Goal: Task Accomplishment & Management: Use online tool/utility

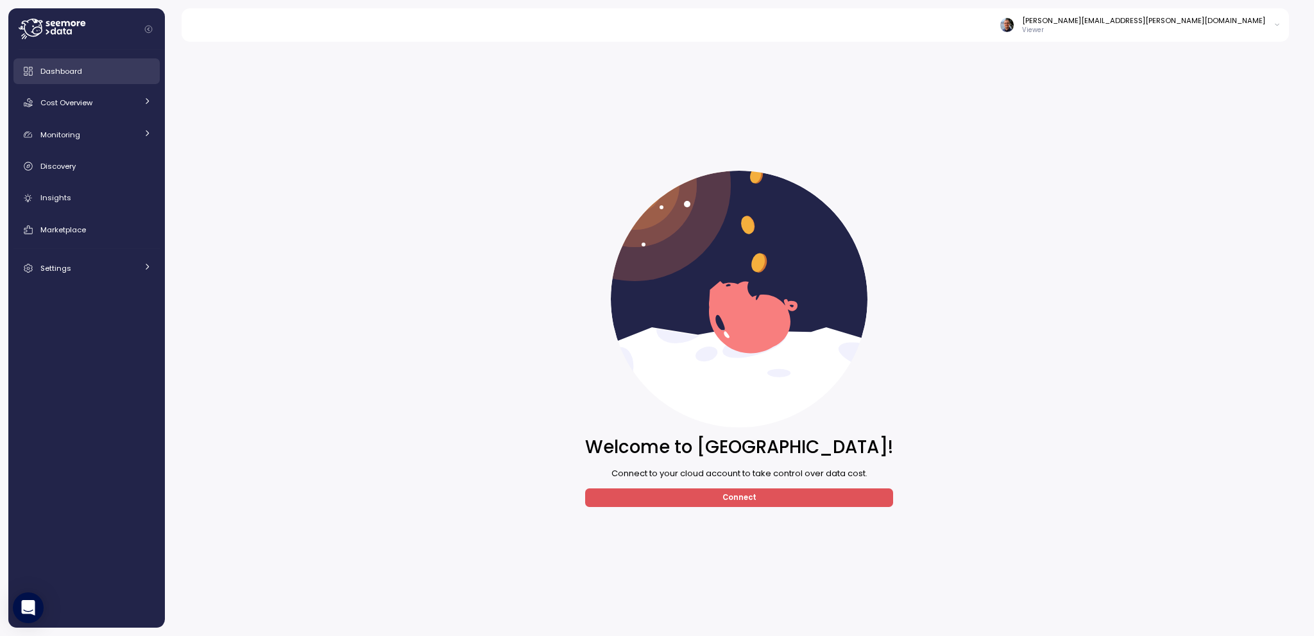
click at [89, 74] on div "Dashboard" at bounding box center [95, 71] width 111 height 13
click at [106, 98] on div "Cost Overview" at bounding box center [88, 102] width 96 height 13
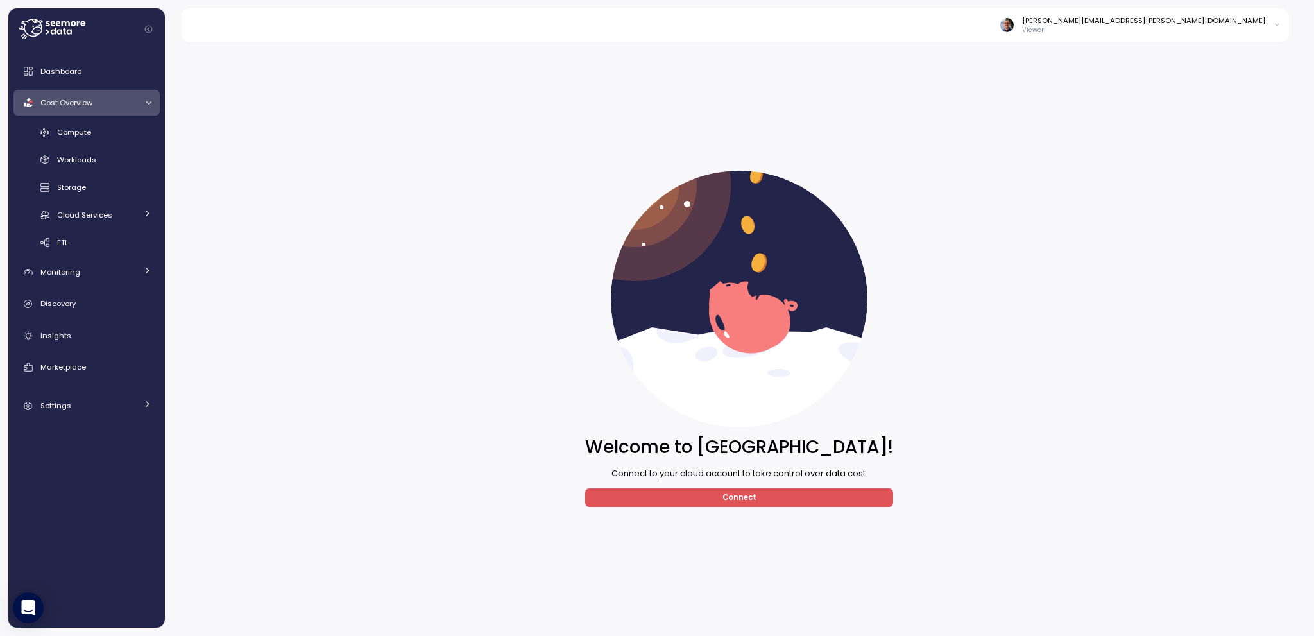
click at [109, 115] on link "Cost Overview" at bounding box center [86, 103] width 146 height 26
click at [112, 122] on link "Monitoring" at bounding box center [86, 135] width 146 height 26
click at [113, 107] on div "Cost Overview" at bounding box center [88, 102] width 96 height 13
click at [112, 135] on div "Compute" at bounding box center [104, 132] width 94 height 13
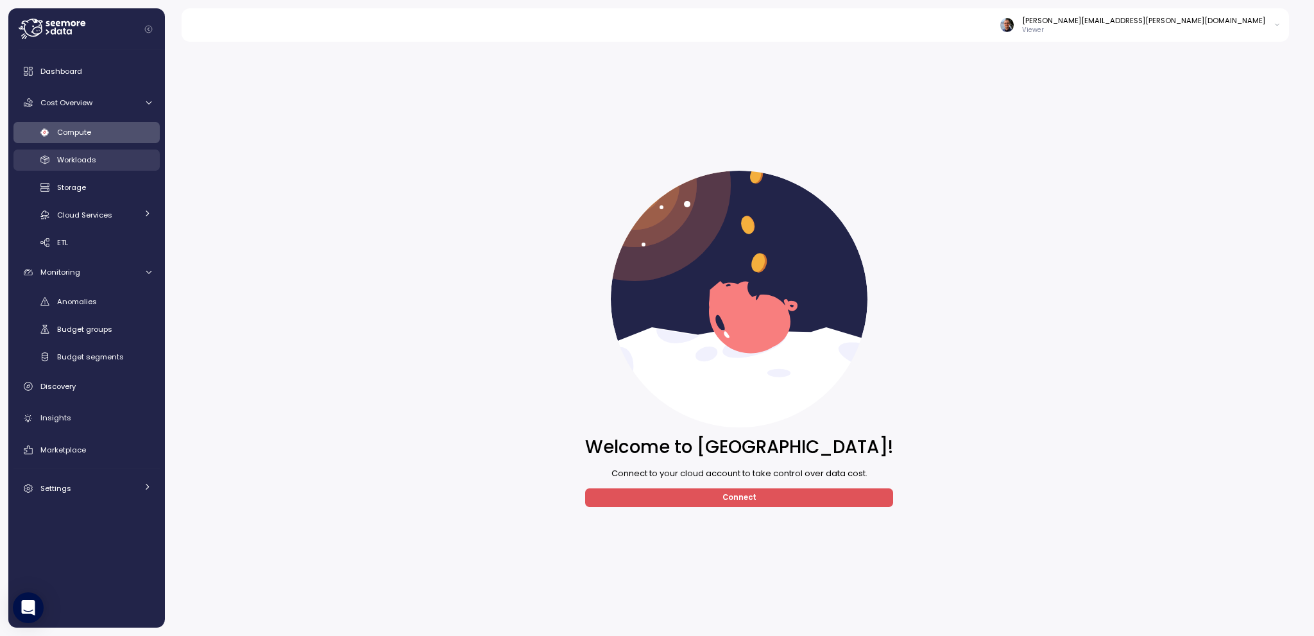
click at [107, 165] on div "Workloads" at bounding box center [104, 159] width 94 height 13
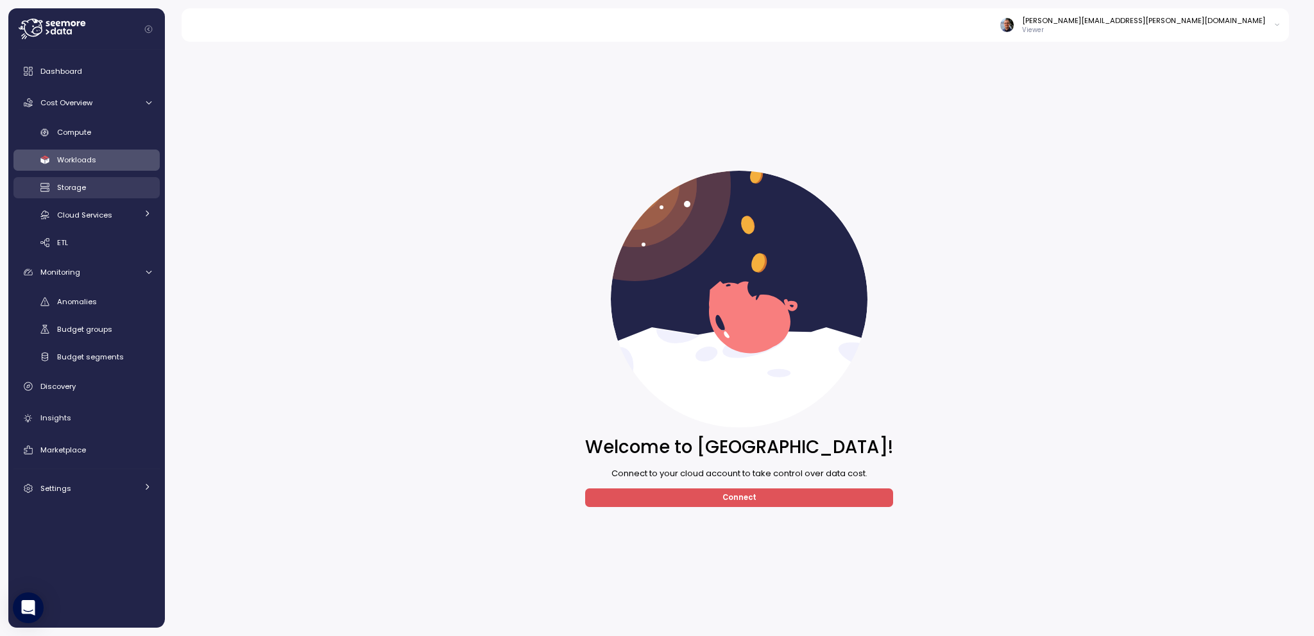
click at [108, 184] on div "Storage" at bounding box center [104, 187] width 94 height 13
click at [106, 203] on div "Compute Workloads Storage Cloud Services Clustering columns Pipes AI Services S…" at bounding box center [86, 188] width 146 height 132
click at [106, 216] on span "Cloud Services" at bounding box center [84, 215] width 55 height 10
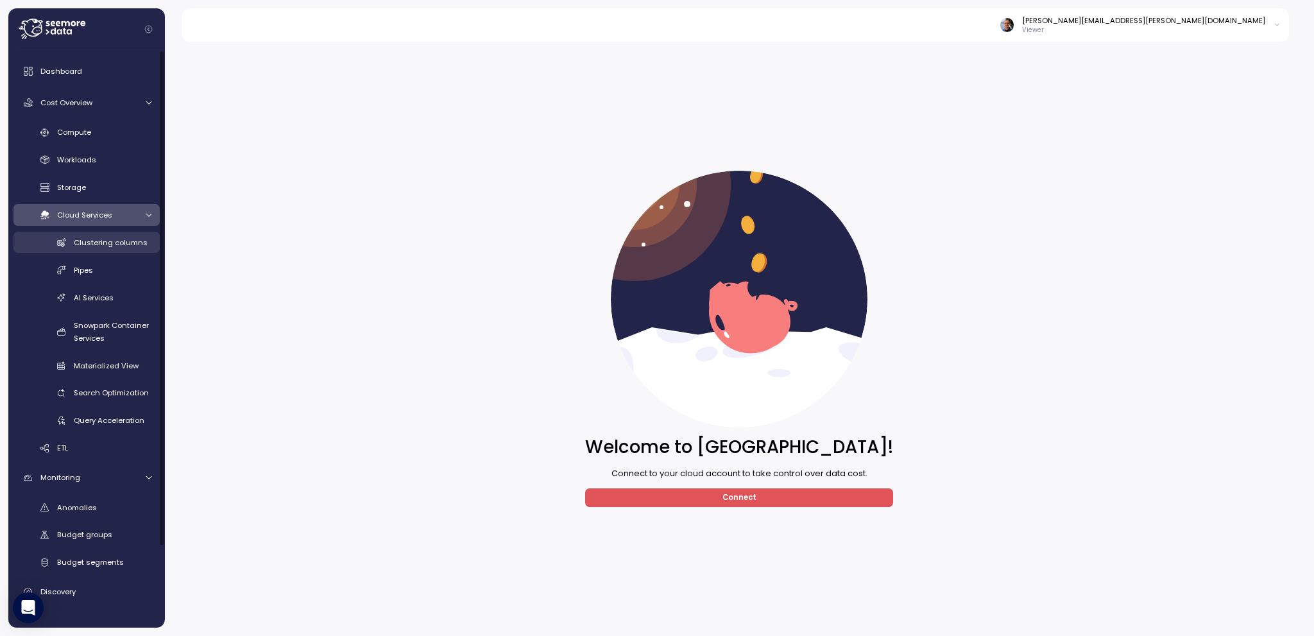
click at [104, 242] on span "Clustering columns" at bounding box center [111, 242] width 74 height 10
click at [103, 218] on span "Cloud Services" at bounding box center [84, 215] width 55 height 10
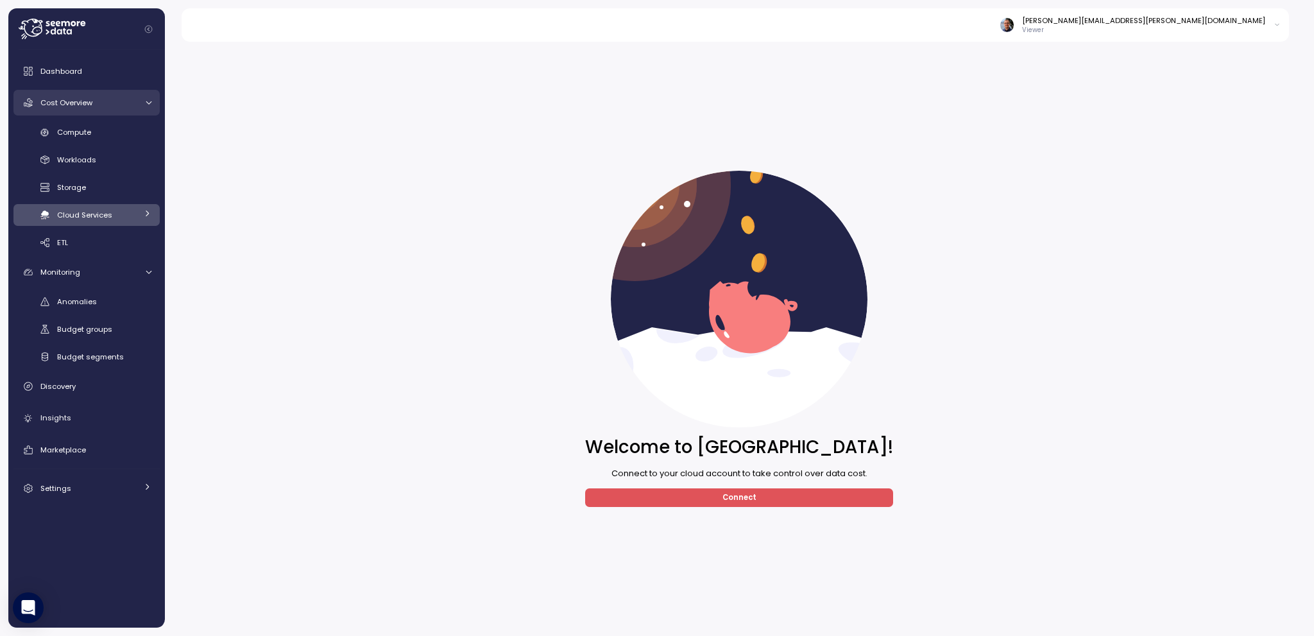
click at [92, 113] on link "Cost Overview" at bounding box center [86, 103] width 146 height 26
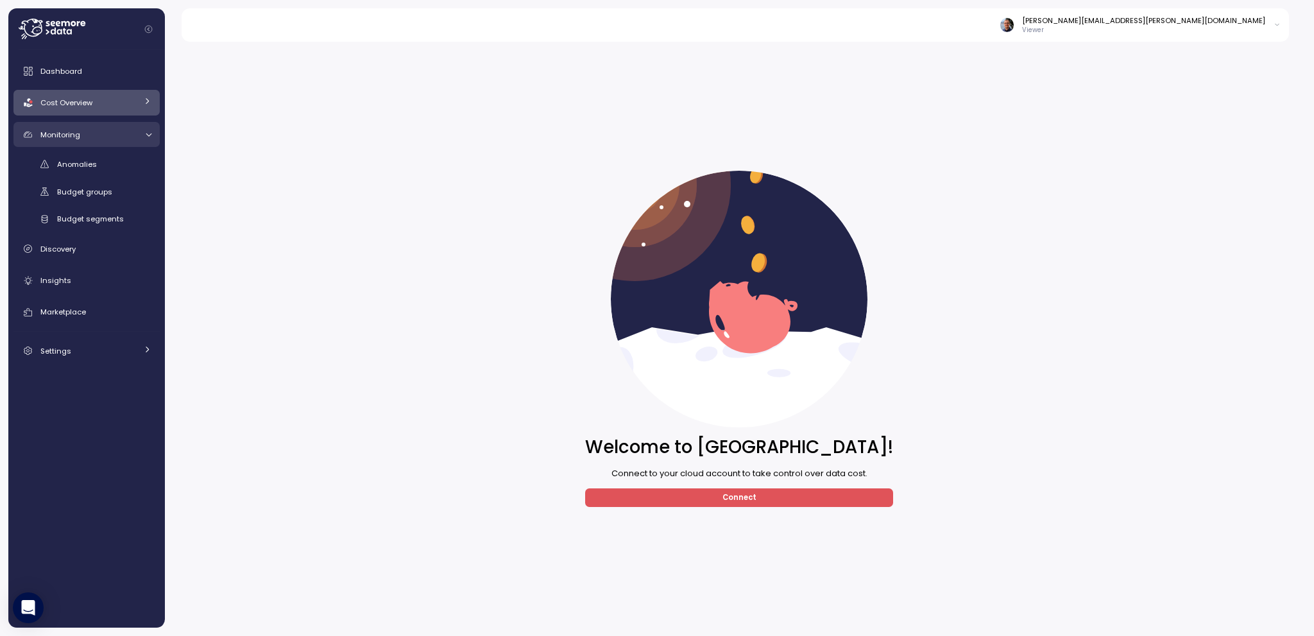
click at [89, 135] on div "Monitoring" at bounding box center [88, 134] width 96 height 13
click at [96, 139] on div "Monitoring" at bounding box center [88, 134] width 96 height 13
click at [100, 171] on link "Anomalies" at bounding box center [86, 163] width 146 height 21
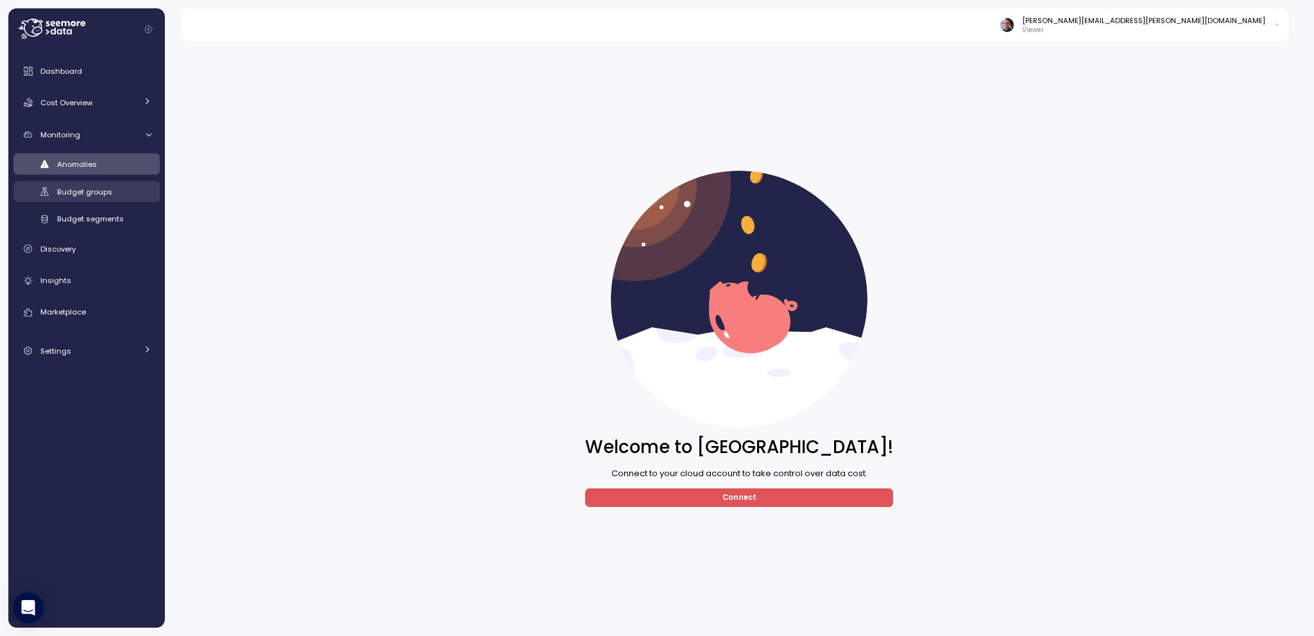
click at [108, 194] on span "Budget groups" at bounding box center [84, 192] width 55 height 10
click at [112, 219] on span "Budget segments" at bounding box center [90, 219] width 67 height 10
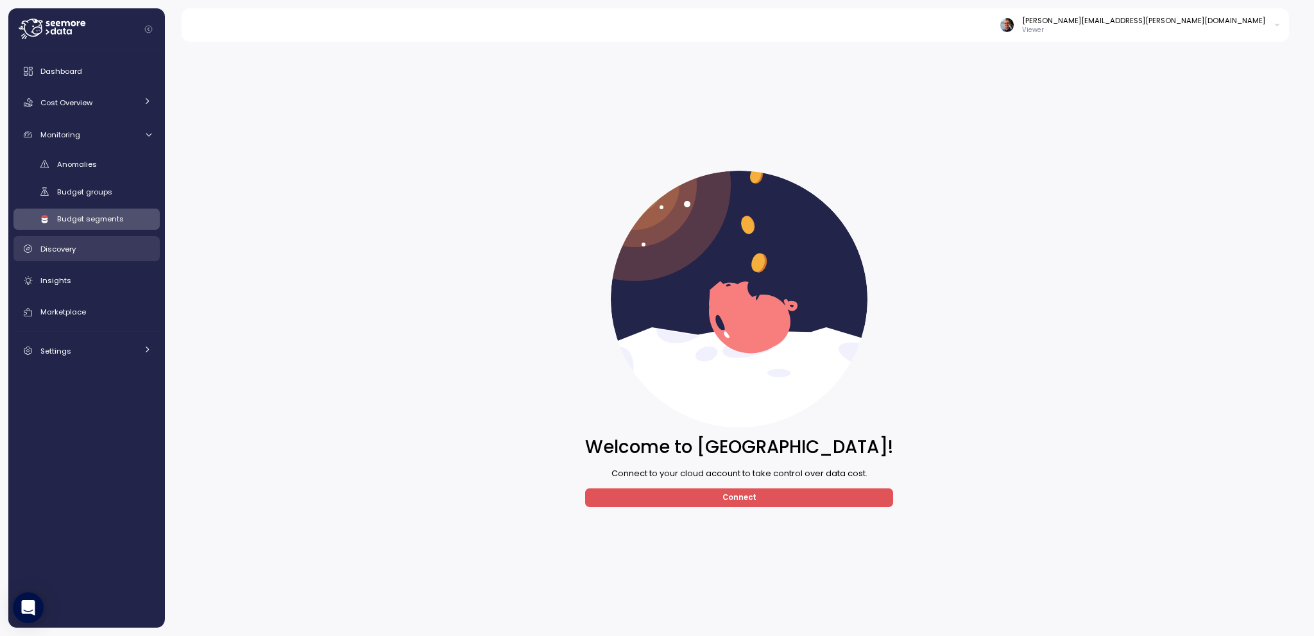
click at [98, 244] on div "Discovery" at bounding box center [95, 249] width 111 height 13
click at [90, 274] on div "Insights" at bounding box center [95, 280] width 111 height 13
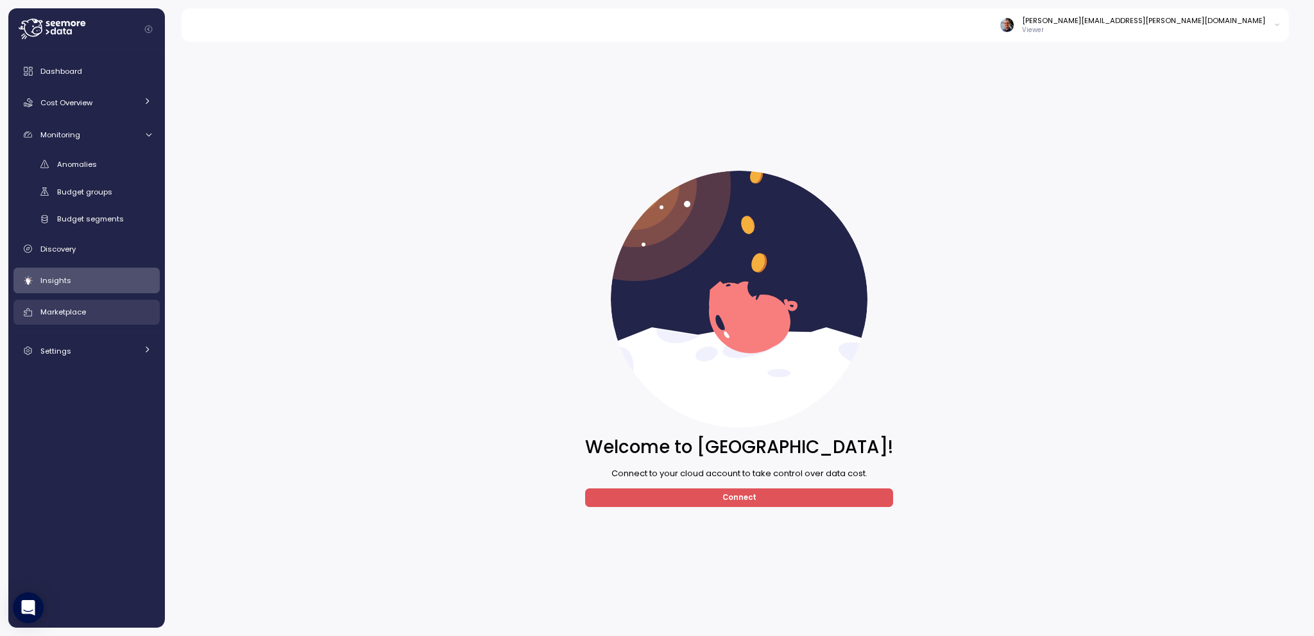
click at [89, 308] on div "Marketplace" at bounding box center [95, 312] width 111 height 13
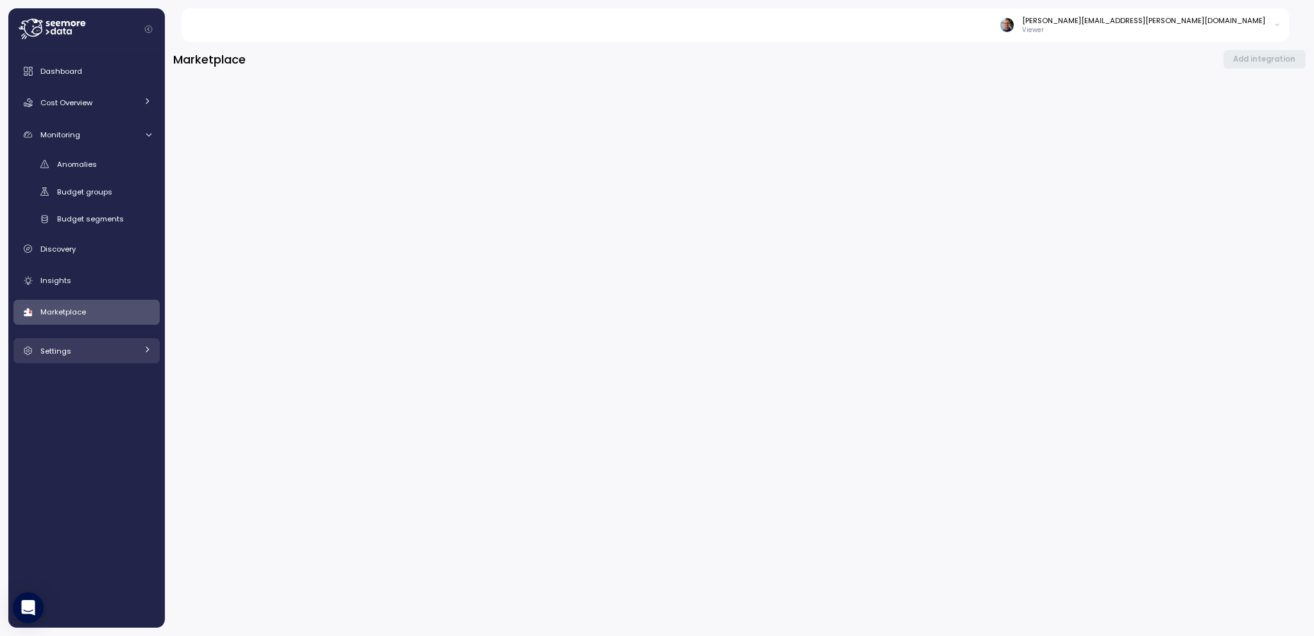
click at [85, 348] on div "Settings" at bounding box center [88, 351] width 96 height 13
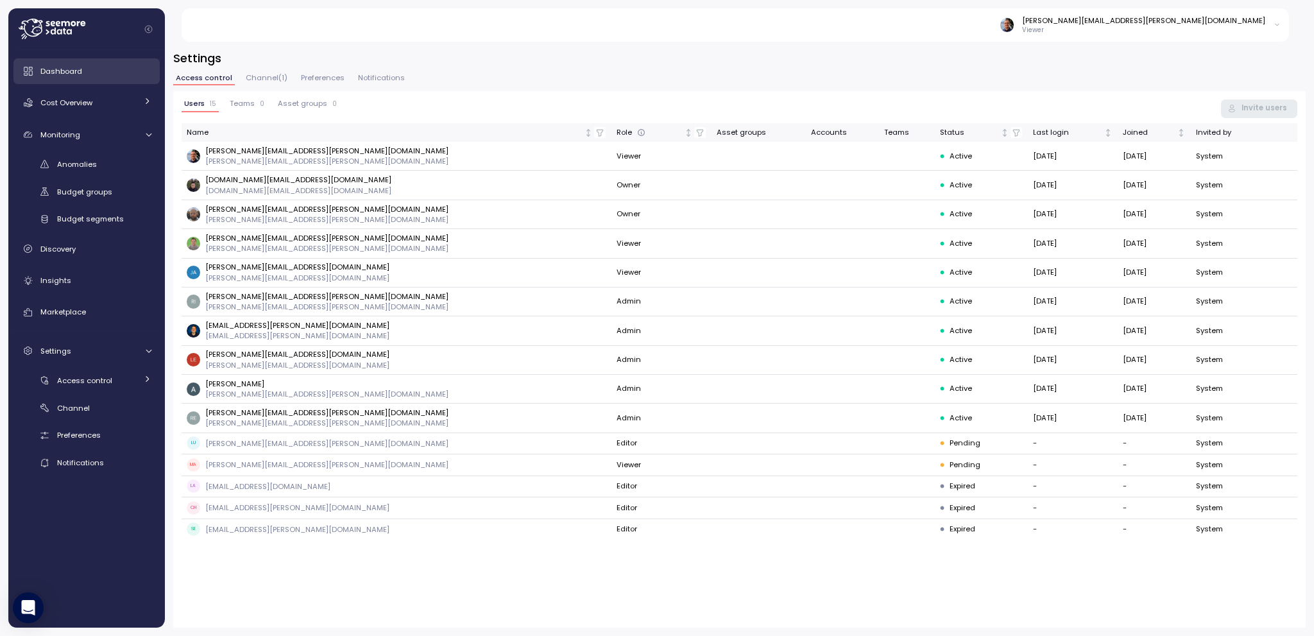
click at [87, 65] on div "Dashboard" at bounding box center [95, 71] width 111 height 13
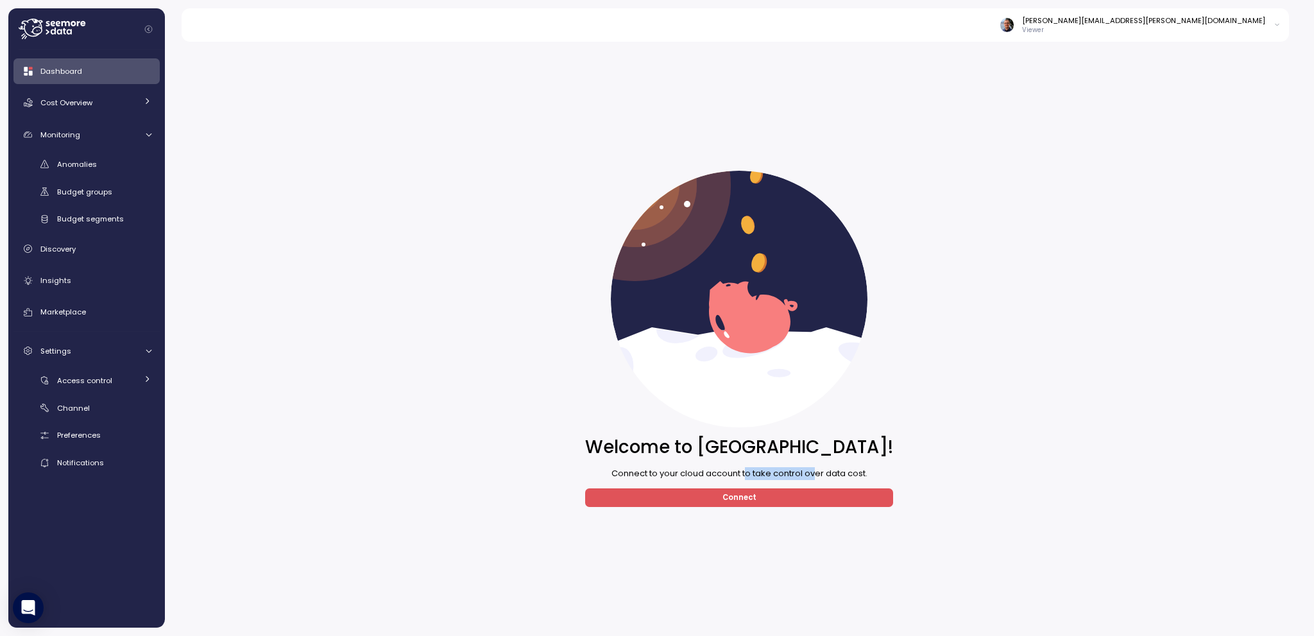
drag, startPoint x: 746, startPoint y: 479, endPoint x: 816, endPoint y: 470, distance: 71.2
click at [816, 470] on p "Connect to your cloud account to take control over data cost." at bounding box center [740, 473] width 256 height 13
click at [786, 490] on span "Connect" at bounding box center [740, 497] width 288 height 17
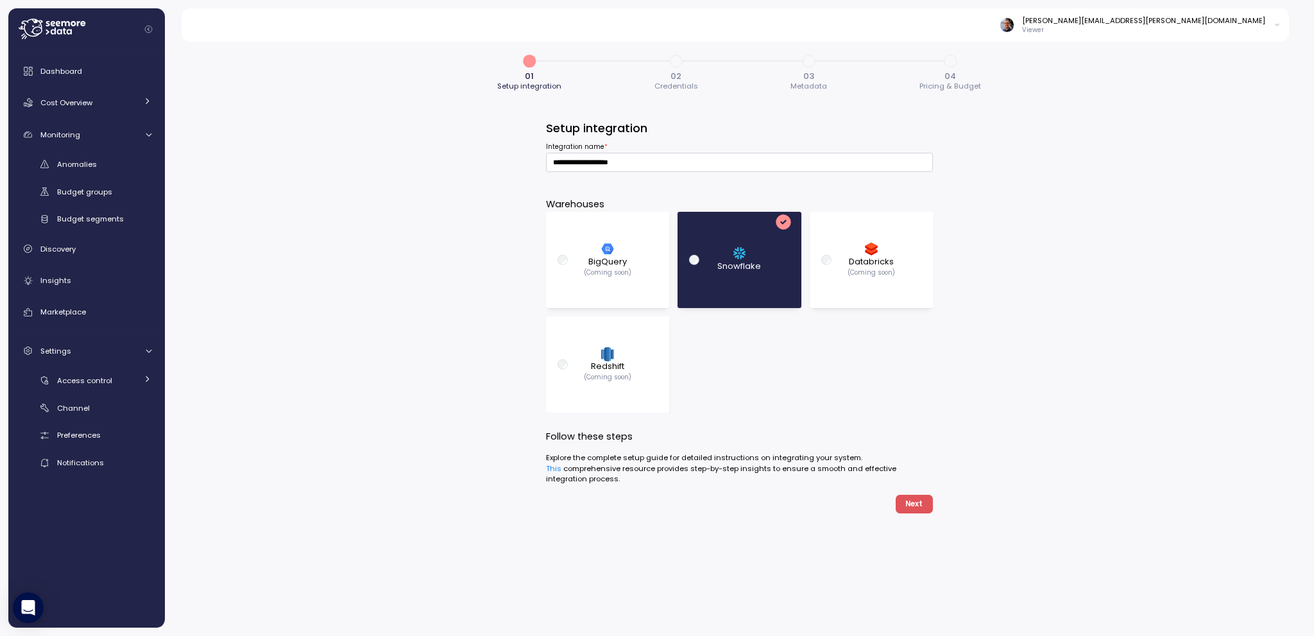
click at [478, 175] on div "**********" at bounding box center [740, 334] width 1150 height 603
